Goal: Task Accomplishment & Management: Manage account settings

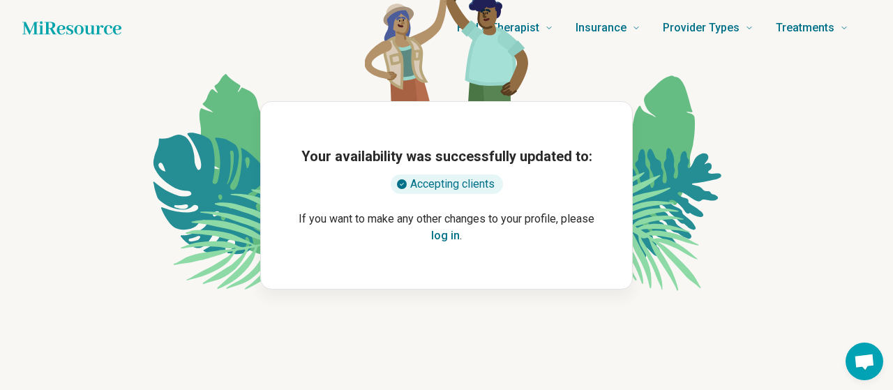
click at [444, 240] on button "log in" at bounding box center [445, 235] width 29 height 17
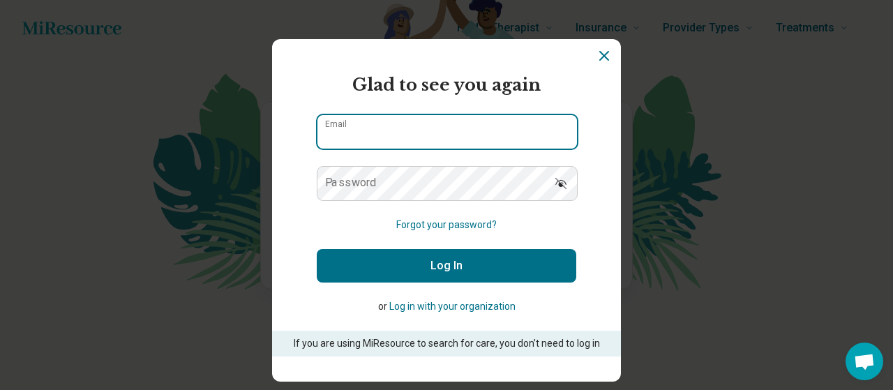
type input "**********"
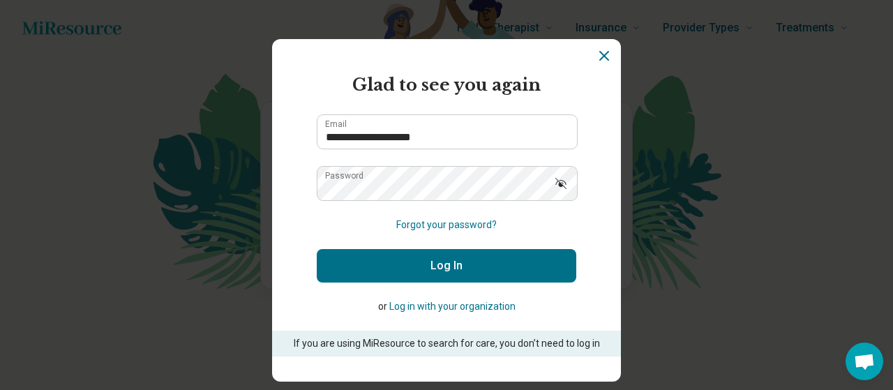
click at [565, 179] on icon "Show password" at bounding box center [561, 184] width 14 height 14
click at [511, 276] on button "Log In" at bounding box center [447, 265] width 260 height 33
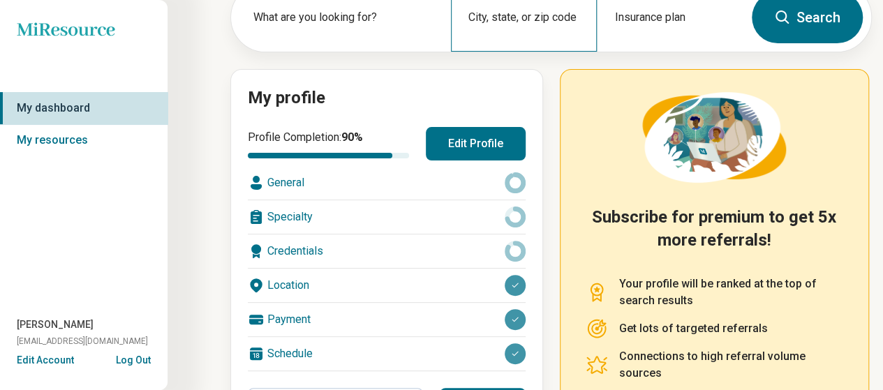
scroll to position [209, 0]
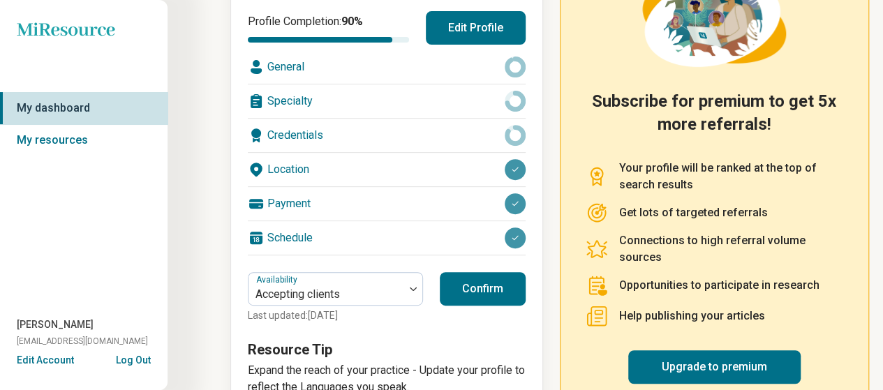
click at [469, 198] on div "Payment" at bounding box center [387, 203] width 278 height 33
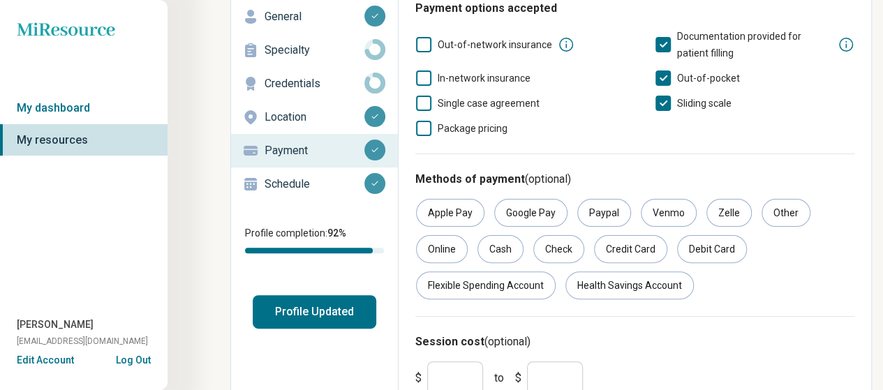
scroll to position [179, 0]
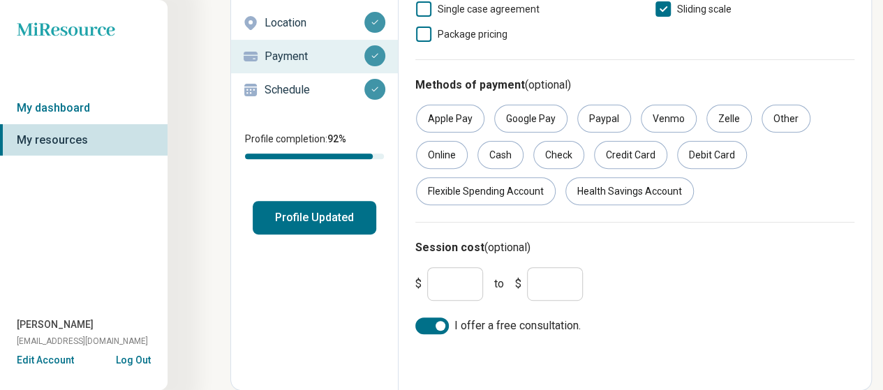
drag, startPoint x: 400, startPoint y: 283, endPoint x: 378, endPoint y: 280, distance: 21.8
click at [373, 283] on div "Edit profile General Specialty Credentials Location Payment Schedule Profile co…" at bounding box center [550, 139] width 641 height 502
type input "**"
click at [717, 276] on div "$ ** to $ ***" at bounding box center [635, 284] width 450 height 45
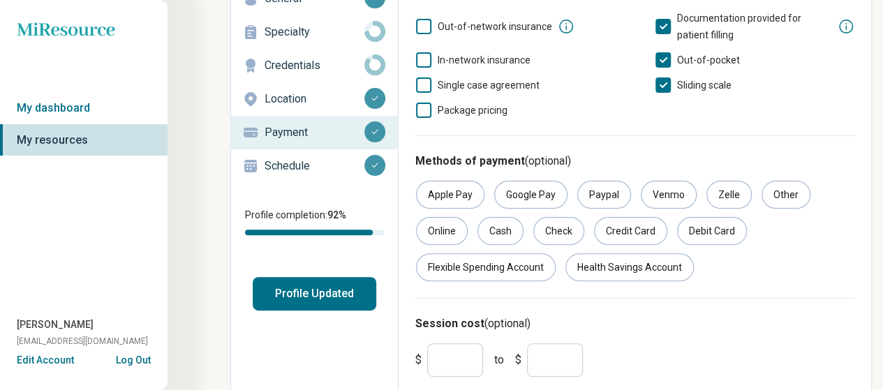
scroll to position [0, 0]
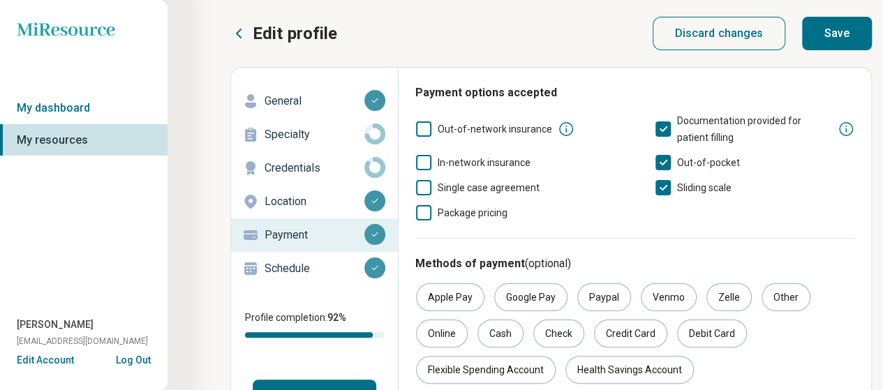
click at [797, 27] on div "Discard changes Save" at bounding box center [762, 34] width 220 height 28
click at [832, 34] on button "Save" at bounding box center [837, 33] width 70 height 33
click at [558, 132] on icon at bounding box center [565, 129] width 17 height 17
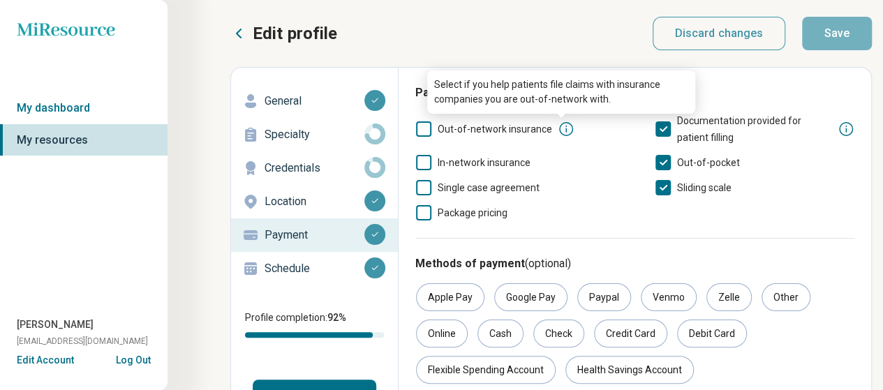
click at [577, 167] on div "In-network insurance" at bounding box center [515, 162] width 200 height 17
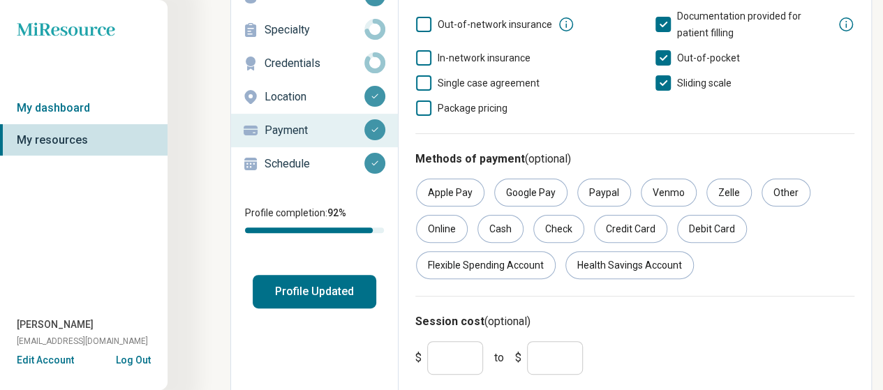
scroll to position [39, 0]
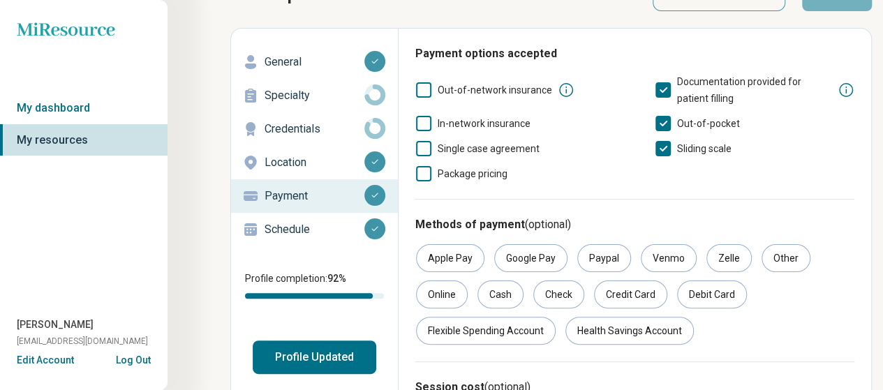
click at [523, 89] on span "Out-of-network insurance" at bounding box center [494, 89] width 114 height 11
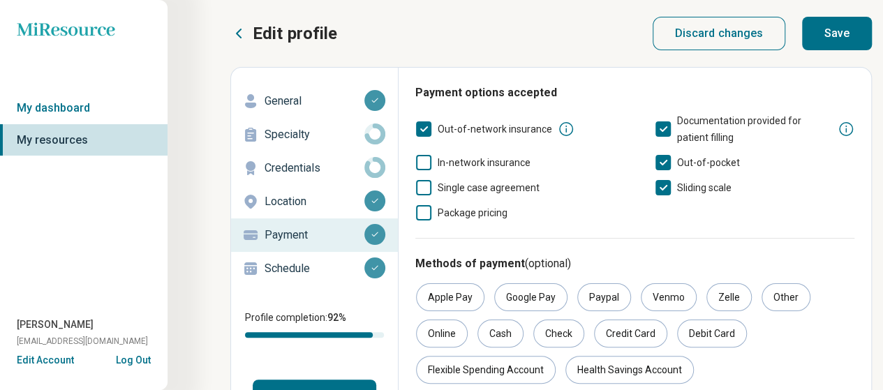
click at [421, 122] on icon at bounding box center [423, 128] width 15 height 15
click at [306, 129] on p "Specialty" at bounding box center [314, 134] width 100 height 17
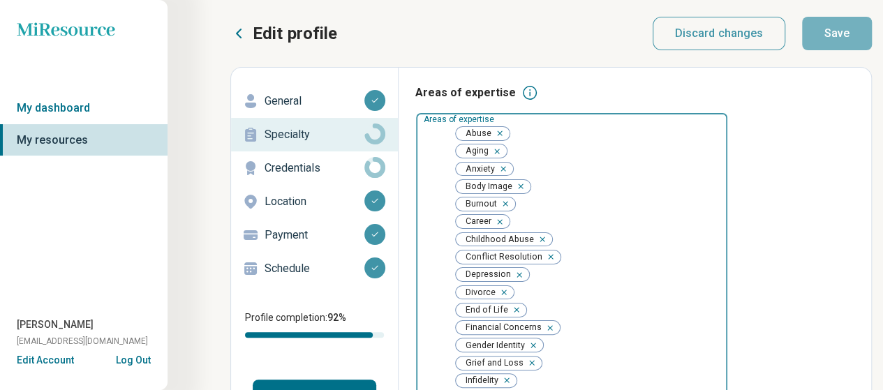
click at [638, 142] on div "Remove [object Object]" at bounding box center [646, 150] width 17 height 17
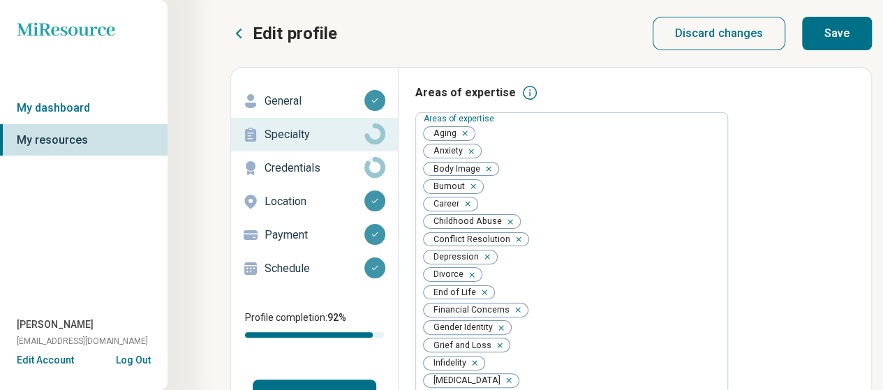
click at [834, 33] on button "Save" at bounding box center [837, 33] width 70 height 33
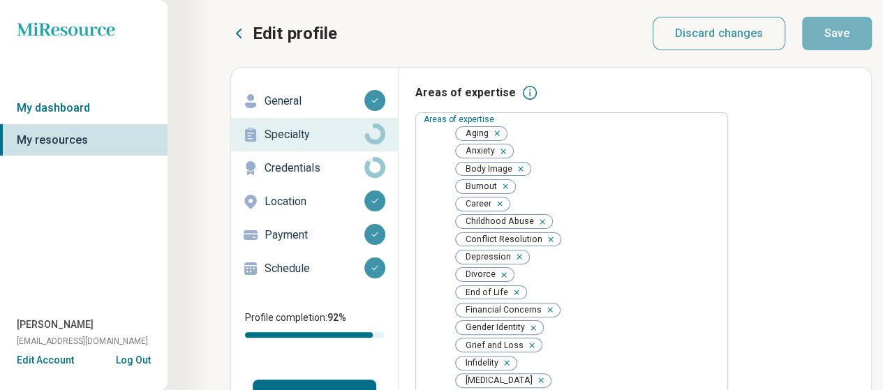
click at [291, 201] on p "Location" at bounding box center [314, 201] width 100 height 17
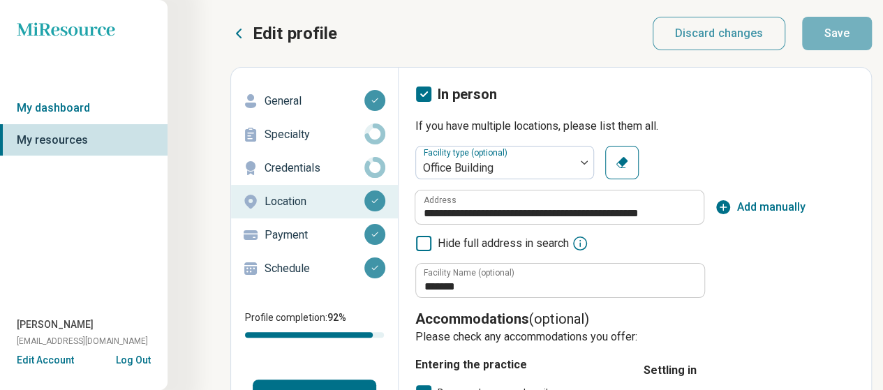
click at [299, 268] on p "Schedule" at bounding box center [314, 268] width 100 height 17
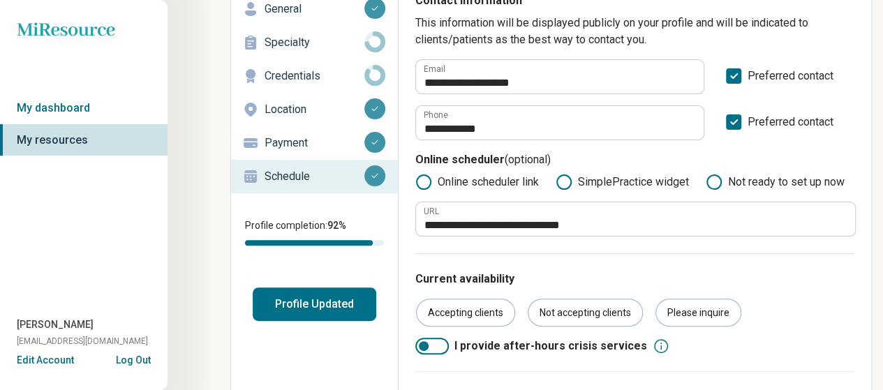
scroll to position [140, 0]
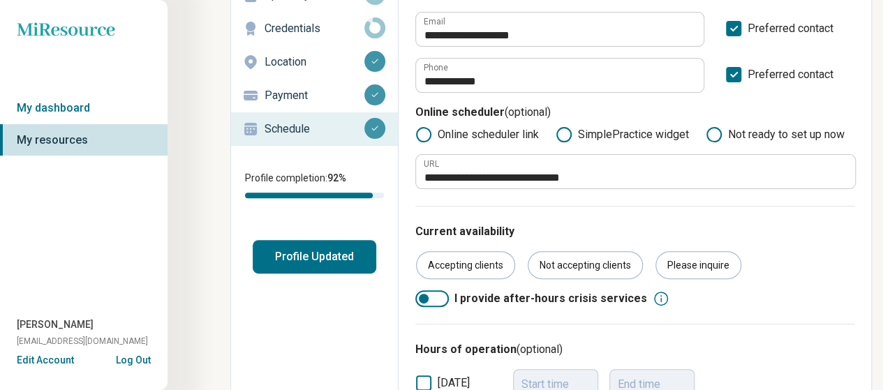
click at [422, 298] on div at bounding box center [424, 299] width 10 height 10
click at [426, 301] on div at bounding box center [431, 298] width 33 height 17
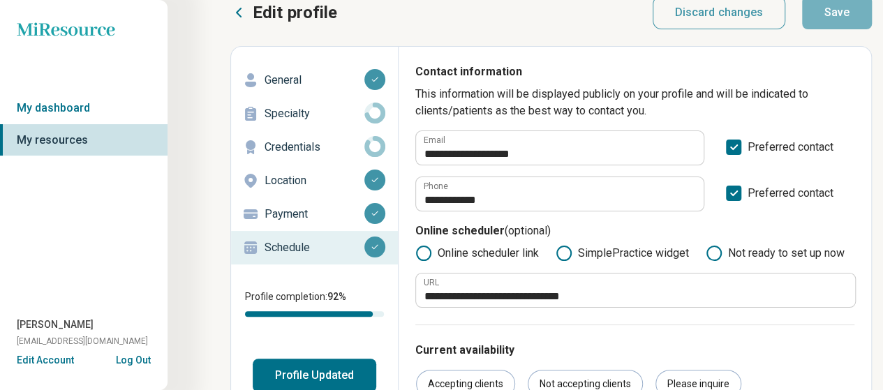
scroll to position [0, 0]
